Goal: Task Accomplishment & Management: Manage account settings

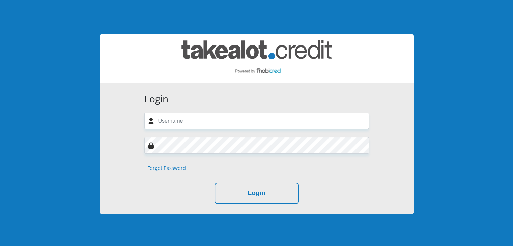
drag, startPoint x: 191, startPoint y: 112, endPoint x: 191, endPoint y: 116, distance: 4.1
click at [191, 112] on form "Login Forgot Password Login" at bounding box center [256, 148] width 235 height 111
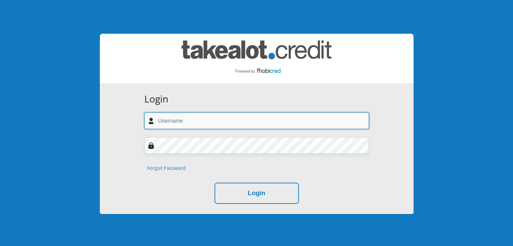
drag, startPoint x: 192, startPoint y: 119, endPoint x: 197, endPoint y: 126, distance: 7.8
click at [192, 119] on input "text" at bounding box center [256, 121] width 225 height 17
type input "ashveen.maharaj@gmail.com"
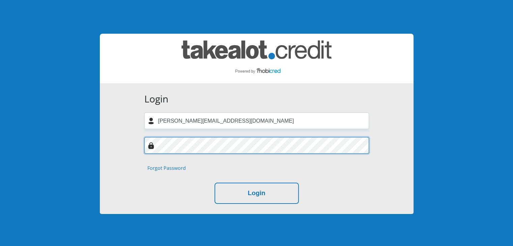
click at [214, 183] on button "Login" at bounding box center [256, 193] width 84 height 21
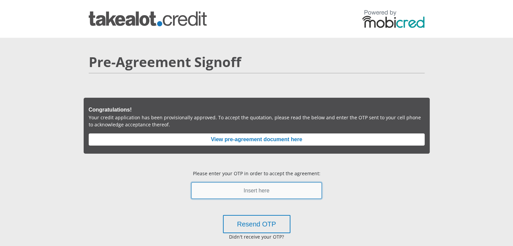
click at [241, 191] on input "text" at bounding box center [256, 190] width 130 height 17
type input "563972"
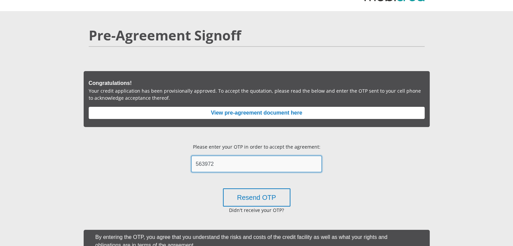
scroll to position [101, 0]
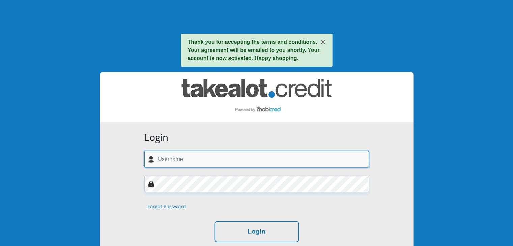
click at [233, 161] on input "text" at bounding box center [256, 159] width 225 height 17
type input "ashveen.maharaj@gmail.com"
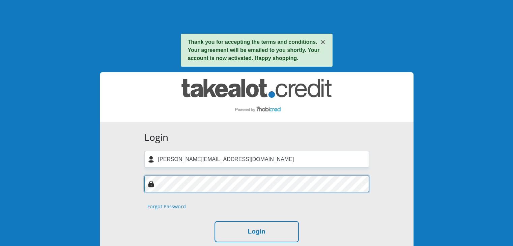
click at [214, 221] on button "Login" at bounding box center [256, 231] width 84 height 21
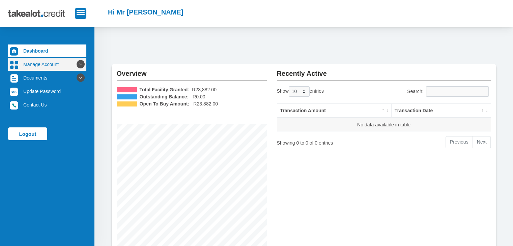
click at [51, 66] on link "Manage Account" at bounding box center [47, 64] width 78 height 13
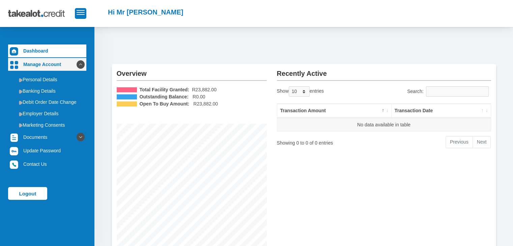
click at [51, 66] on link "Manage Account" at bounding box center [47, 64] width 78 height 13
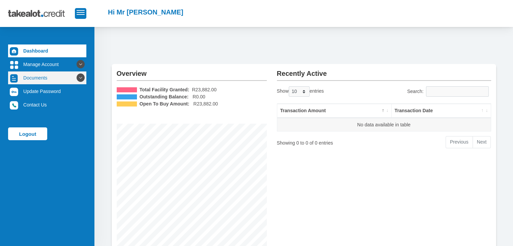
click at [51, 76] on link "Documents" at bounding box center [47, 77] width 78 height 13
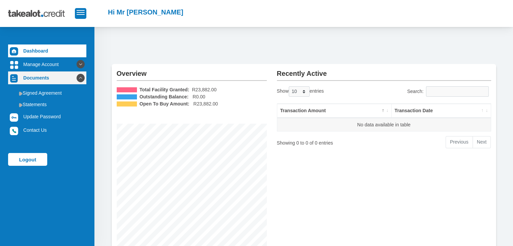
click at [51, 76] on link "Documents" at bounding box center [47, 77] width 78 height 13
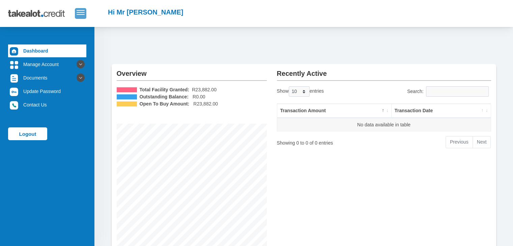
click at [78, 14] on span "button" at bounding box center [81, 12] width 8 height 5
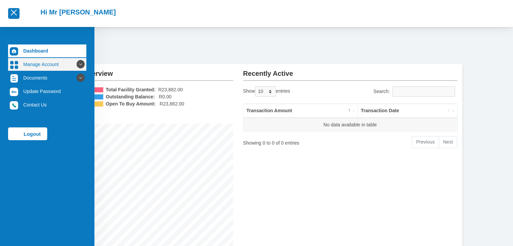
click at [27, 64] on link "Manage Account" at bounding box center [47, 64] width 78 height 13
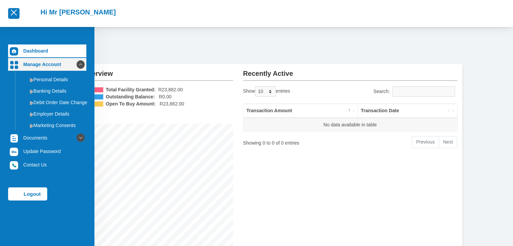
click at [27, 64] on link "Manage Account" at bounding box center [47, 64] width 78 height 13
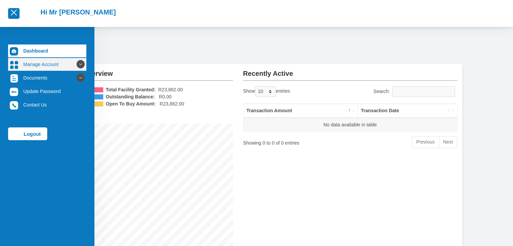
click at [27, 64] on link "Manage Account" at bounding box center [47, 64] width 78 height 13
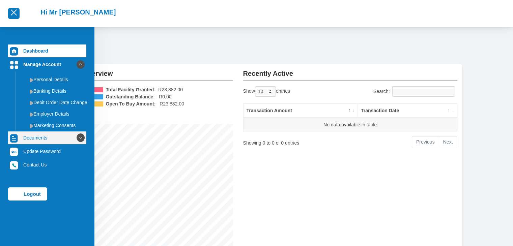
click at [36, 138] on link "Documents" at bounding box center [47, 137] width 78 height 13
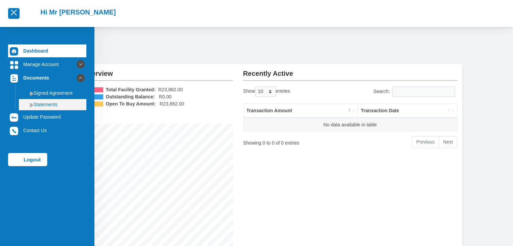
click at [50, 105] on link "Statements" at bounding box center [52, 104] width 67 height 11
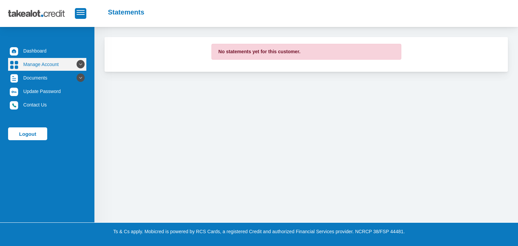
click at [48, 68] on link "Manage Account" at bounding box center [47, 64] width 78 height 13
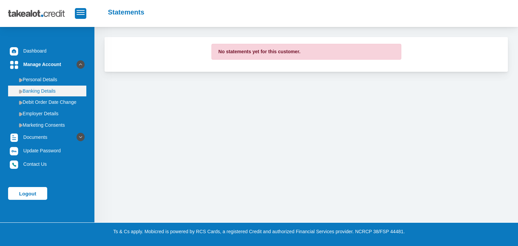
click at [50, 88] on link "Banking Details" at bounding box center [47, 91] width 78 height 11
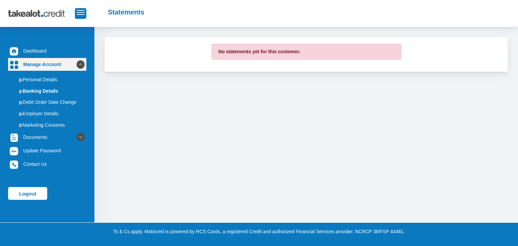
click at [49, 64] on link "Manage Account" at bounding box center [47, 64] width 78 height 13
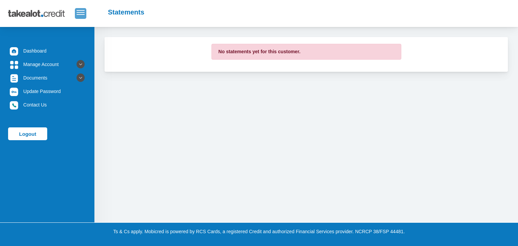
click at [80, 16] on button "button" at bounding box center [80, 13] width 11 height 10
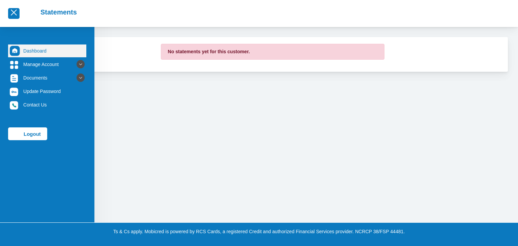
click at [11, 49] on img at bounding box center [15, 51] width 10 height 10
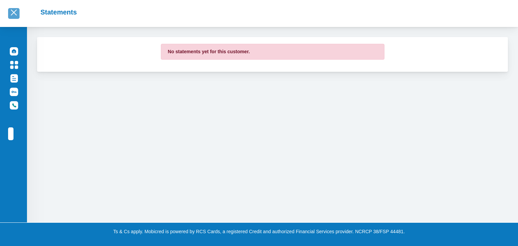
click at [14, 14] on span "button" at bounding box center [14, 12] width 8 height 5
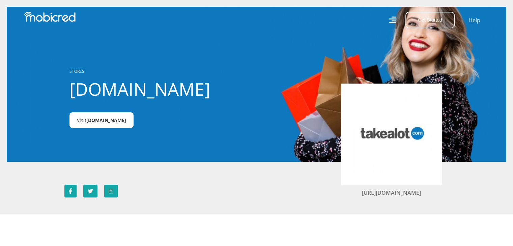
click at [106, 122] on span "[DOMAIN_NAME]" at bounding box center [106, 120] width 40 height 6
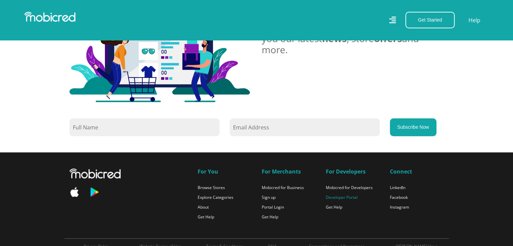
scroll to position [617, 0]
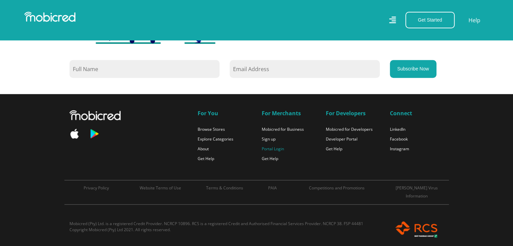
click at [272, 147] on link "Portal Login" at bounding box center [273, 149] width 22 height 6
click at [275, 148] on link "Portal Login" at bounding box center [273, 149] width 22 height 6
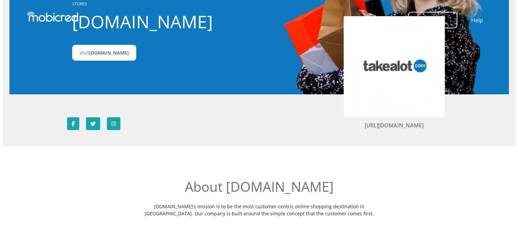
scroll to position [0, 0]
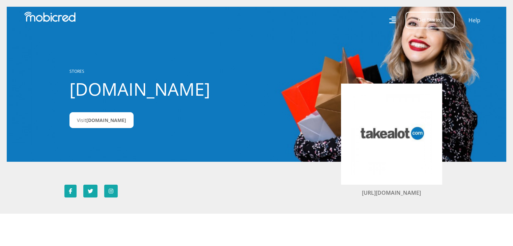
click at [395, 20] on icon at bounding box center [392, 20] width 7 height 10
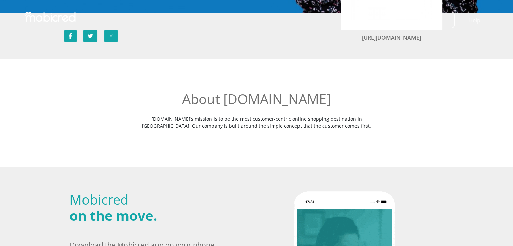
scroll to position [10, 0]
